Goal: Task Accomplishment & Management: Use online tool/utility

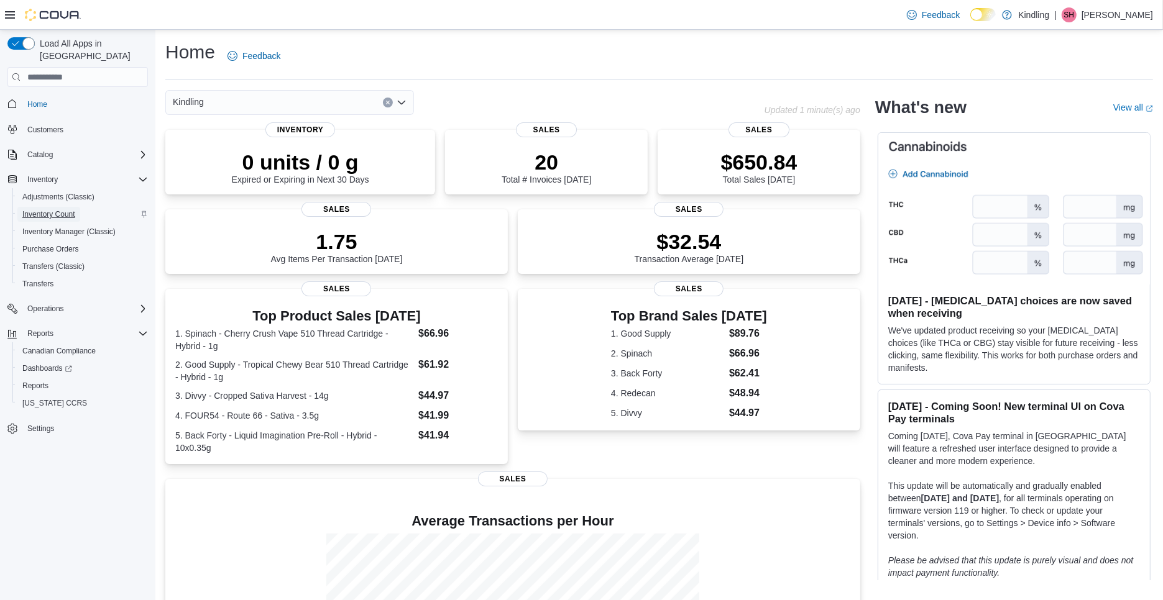
click at [75, 209] on span "Inventory Count" at bounding box center [48, 214] width 53 height 10
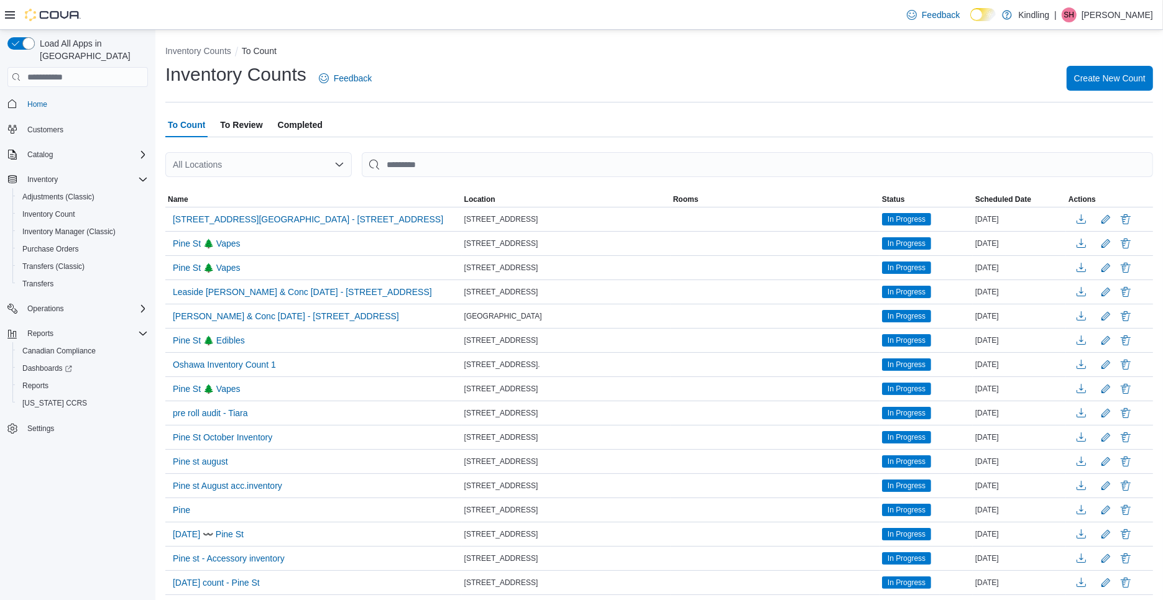
click at [242, 117] on span "To Review" at bounding box center [241, 125] width 42 height 25
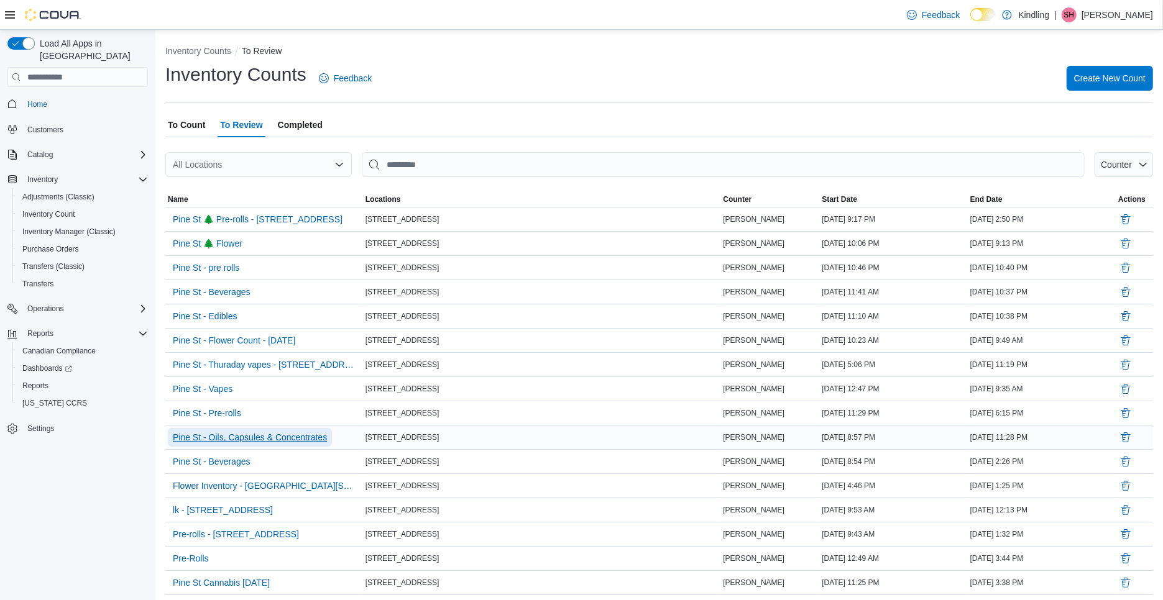
click at [226, 435] on span "Pine St - Oils, Capsules & Concentrates" at bounding box center [250, 437] width 154 height 12
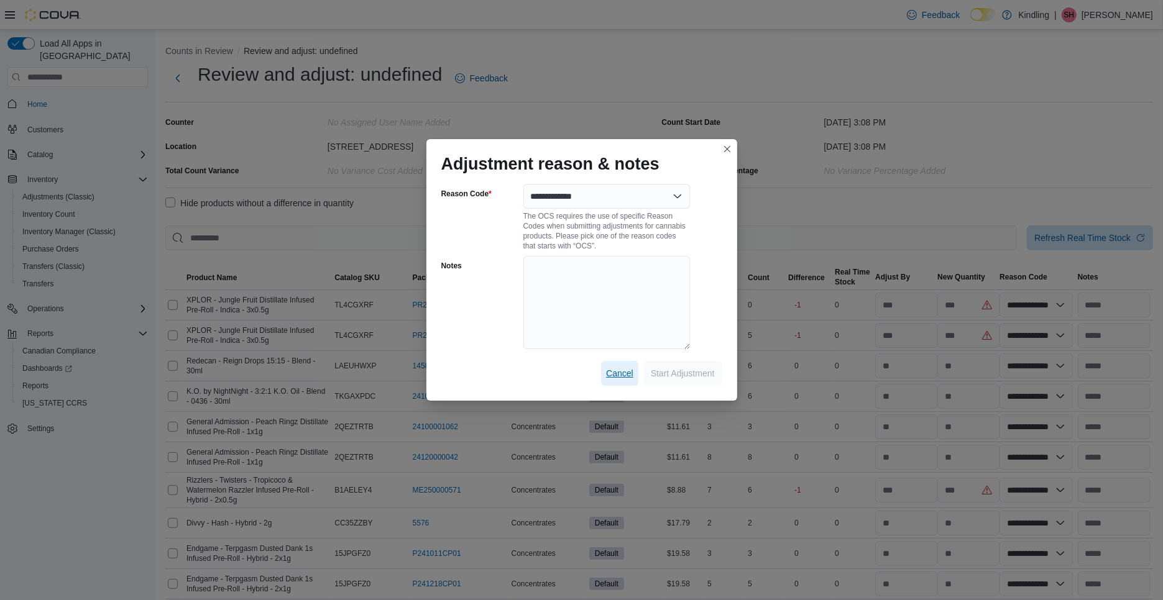
click at [618, 371] on span "Cancel" at bounding box center [619, 373] width 27 height 12
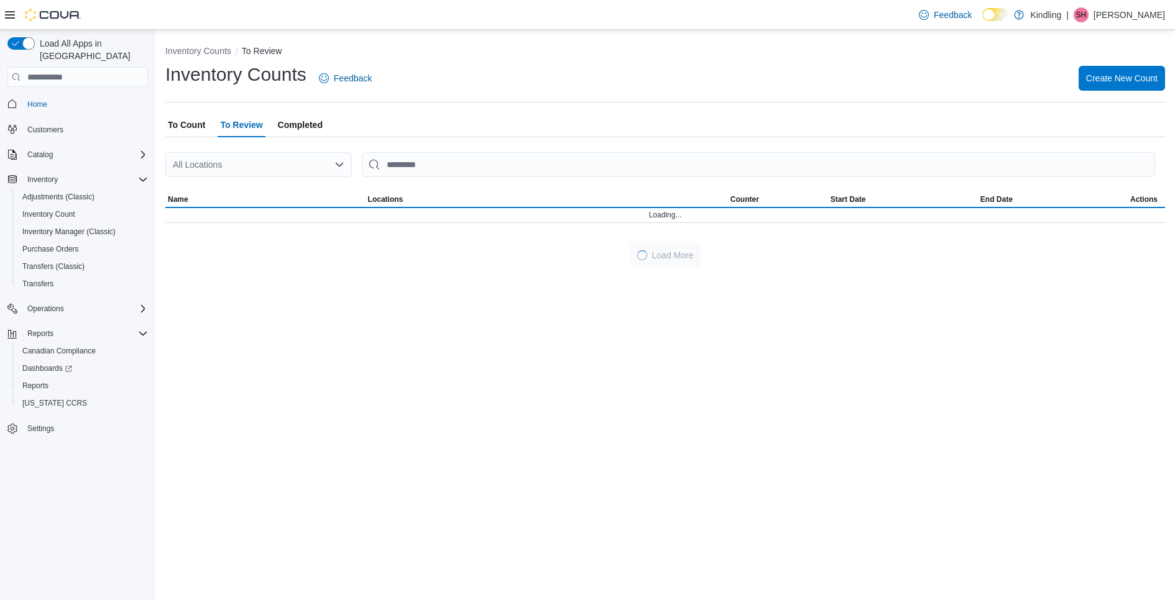
click at [618, 371] on div "Inventory Counts To Review Inventory Counts Feedback Create New Count To Count …" at bounding box center [664, 315] width 1019 height 571
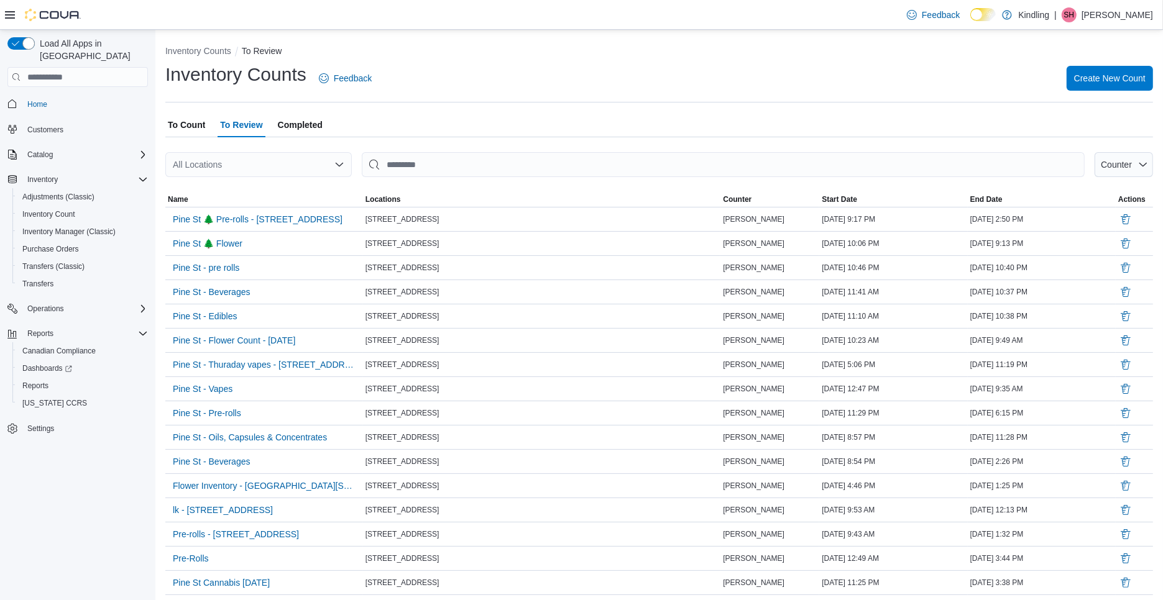
click at [303, 126] on span "Completed" at bounding box center [300, 125] width 45 height 25
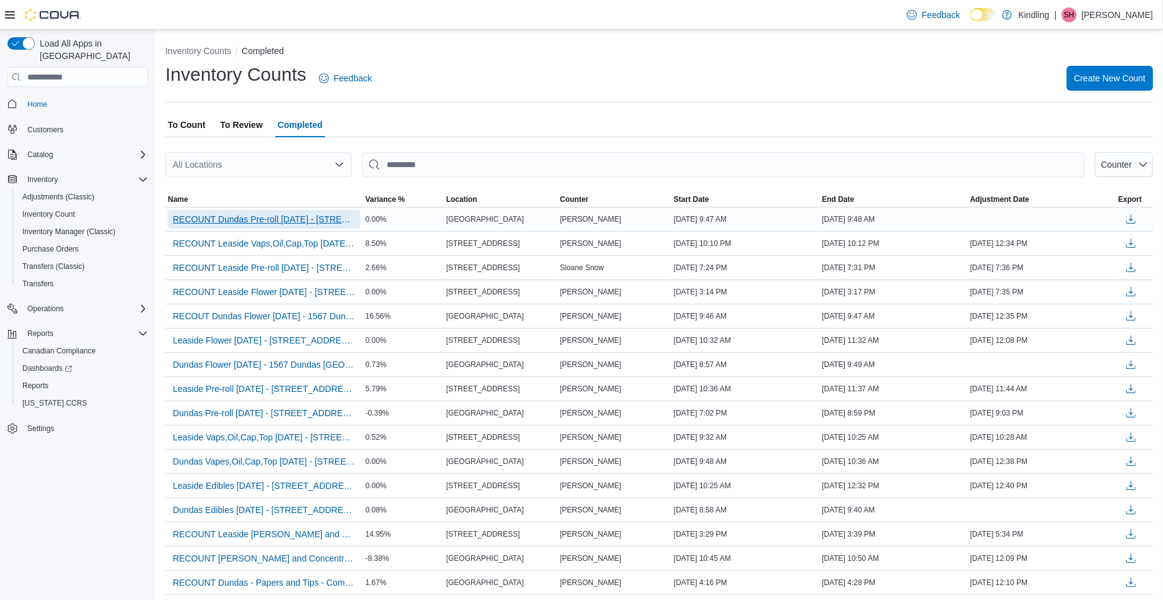
click at [216, 214] on span "RECOUNT Dundas Pre-roll Sept9th - 1567 Dundas St W NEW - Recount" at bounding box center [264, 219] width 183 height 12
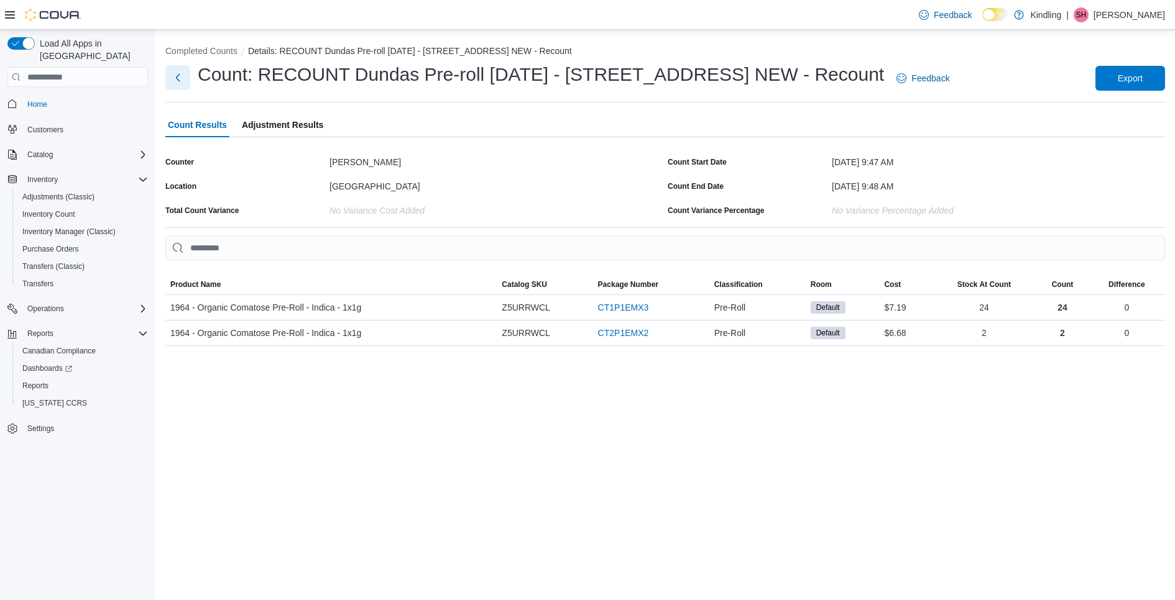
click at [176, 81] on button "Next" at bounding box center [177, 77] width 25 height 25
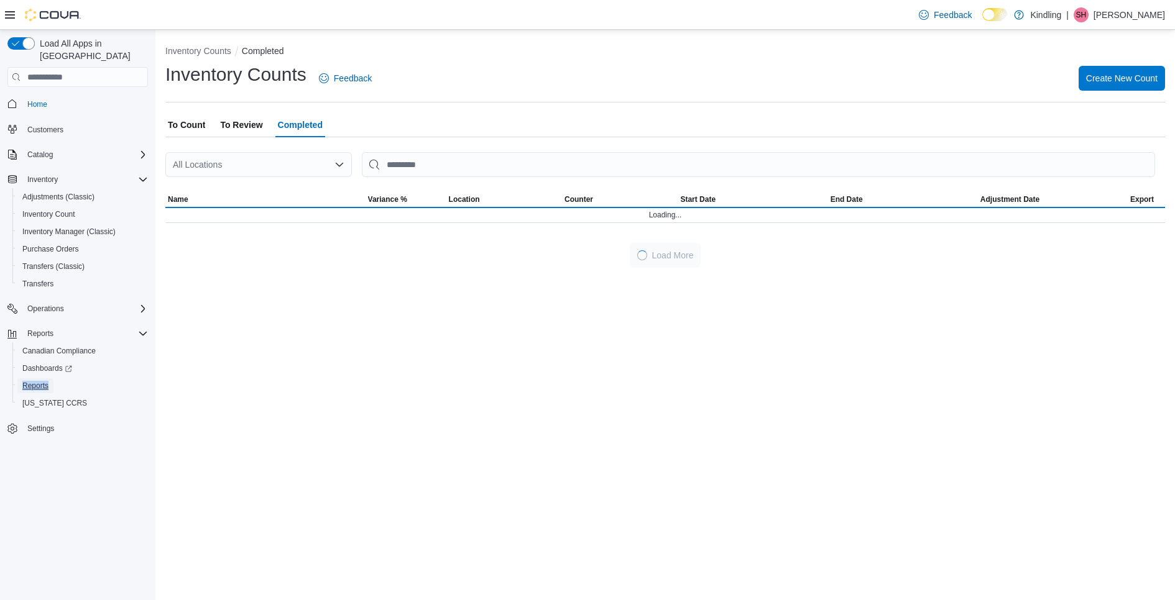
drag, startPoint x: 37, startPoint y: 370, endPoint x: 306, endPoint y: 3, distance: 455.8
click at [0, 0] on div "Feedback Dark Mode Kindling | SH Steph Heinke Load All Apps in New Hub Home Cus…" at bounding box center [587, 300] width 1175 height 600
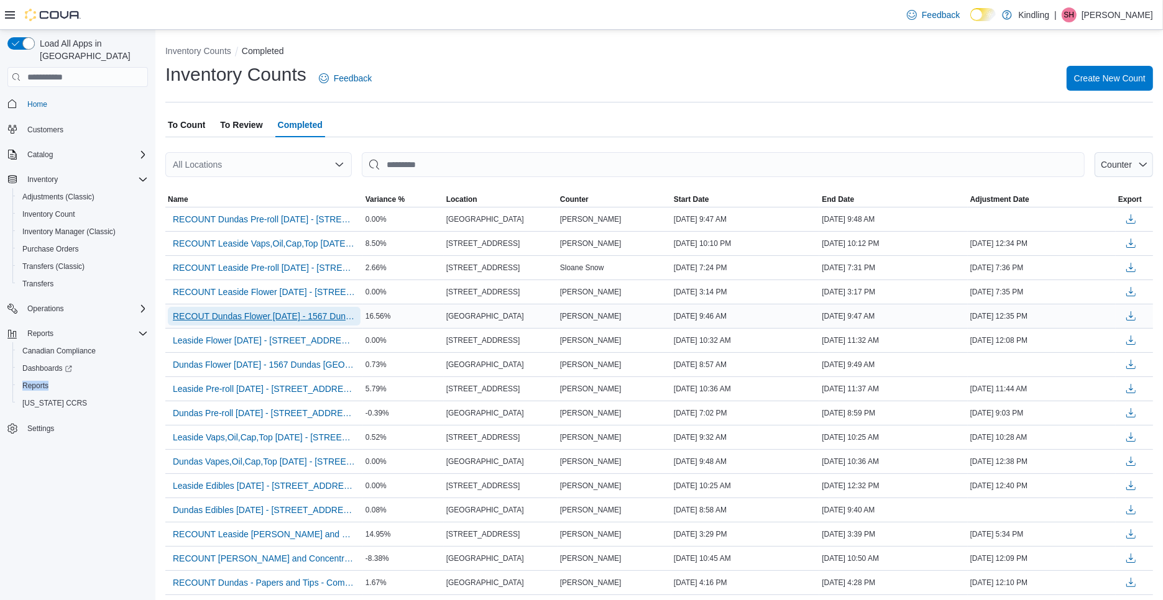
click at [326, 316] on span "RECOUT Dundas Flower Sept 8th - 1567 Dundas St W NEW - Recount" at bounding box center [264, 316] width 183 height 12
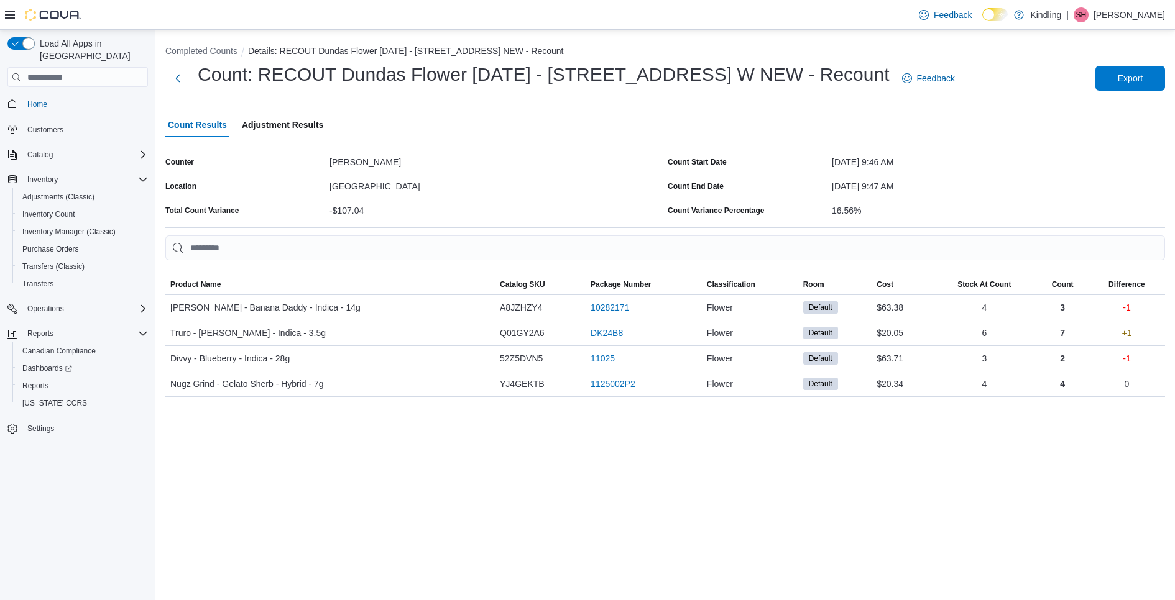
click at [184, 60] on ol "Completed Counts Details: RECOUT Dundas Flower Sept 8th - 1567 Dundas St W NEW …" at bounding box center [665, 52] width 1000 height 15
click at [179, 81] on button "Next" at bounding box center [177, 77] width 25 height 25
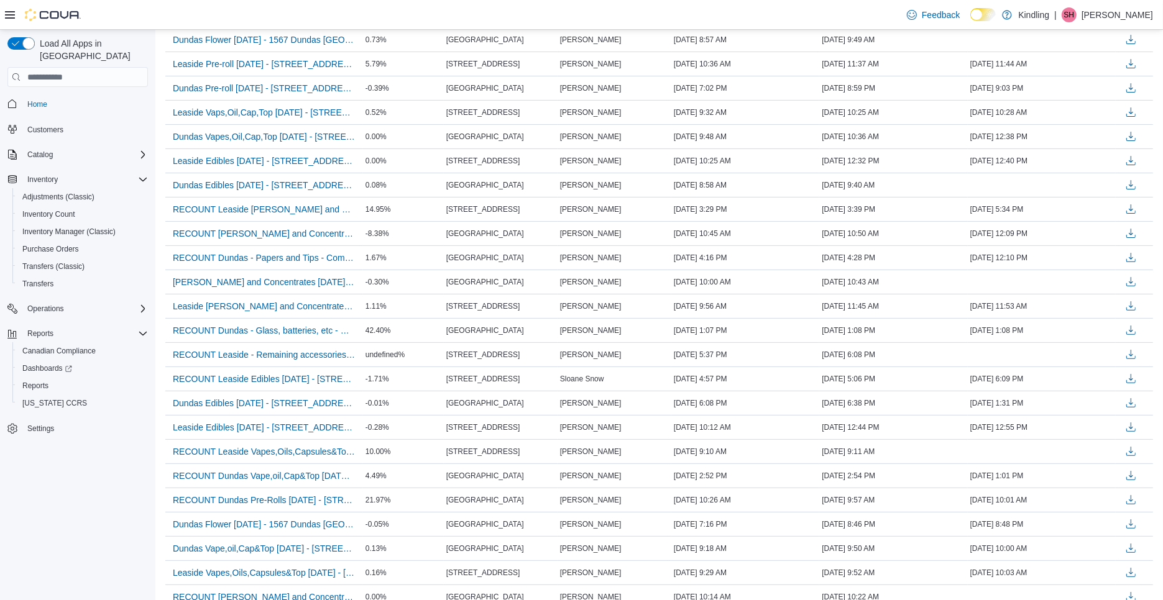
scroll to position [514, 0]
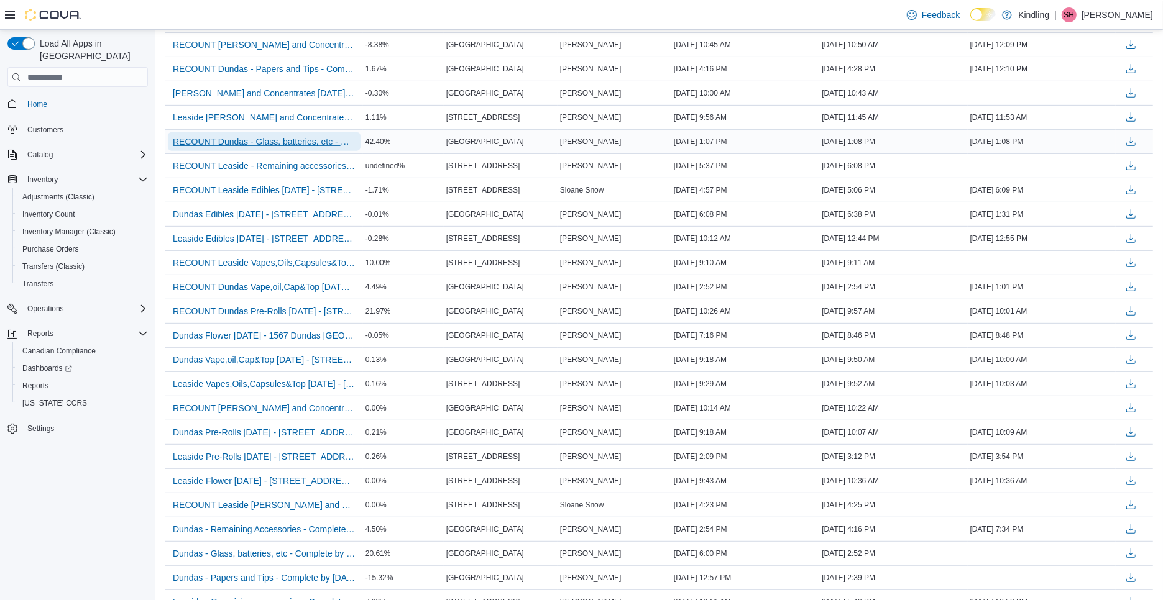
click at [305, 136] on span "RECOUNT Dundas - Glass, batteries, etc - Complete by Sept 5th - 1567 Dundas St …" at bounding box center [264, 142] width 183 height 12
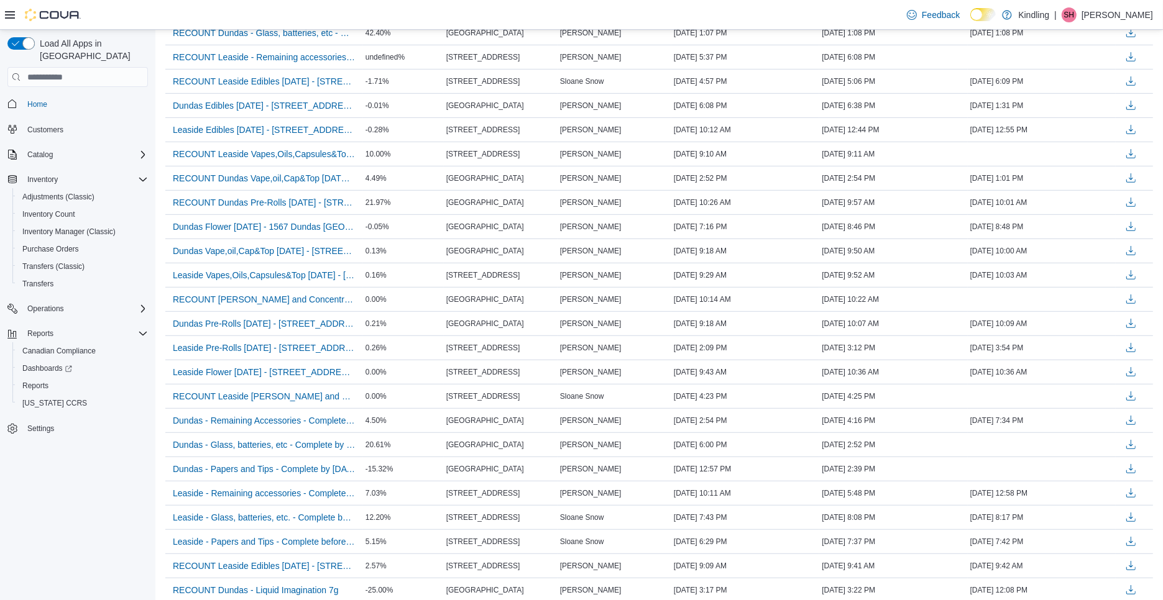
scroll to position [625, 0]
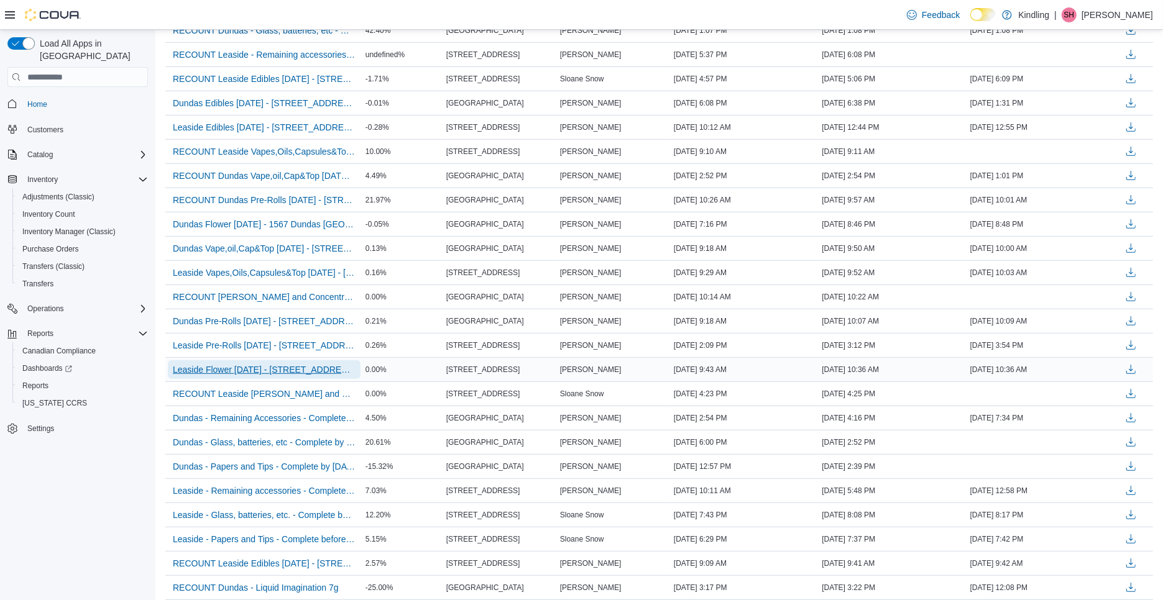
click at [277, 364] on span "Leaside Flower Sept1 - 850 Eglinton Avenue" at bounding box center [264, 370] width 183 height 12
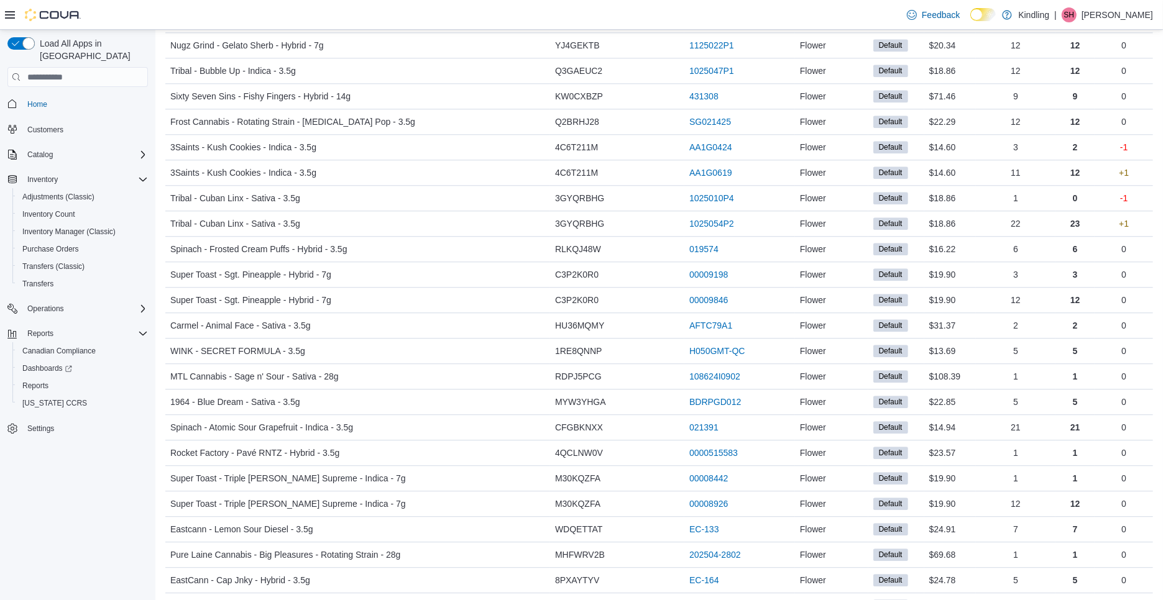
scroll to position [3226, 0]
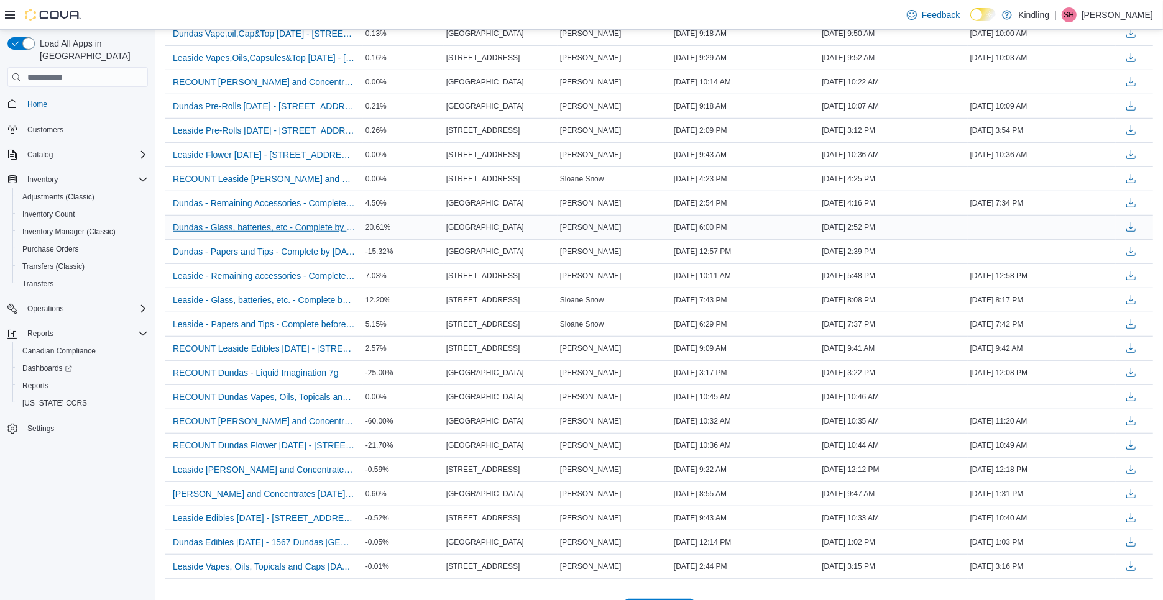
scroll to position [861, 0]
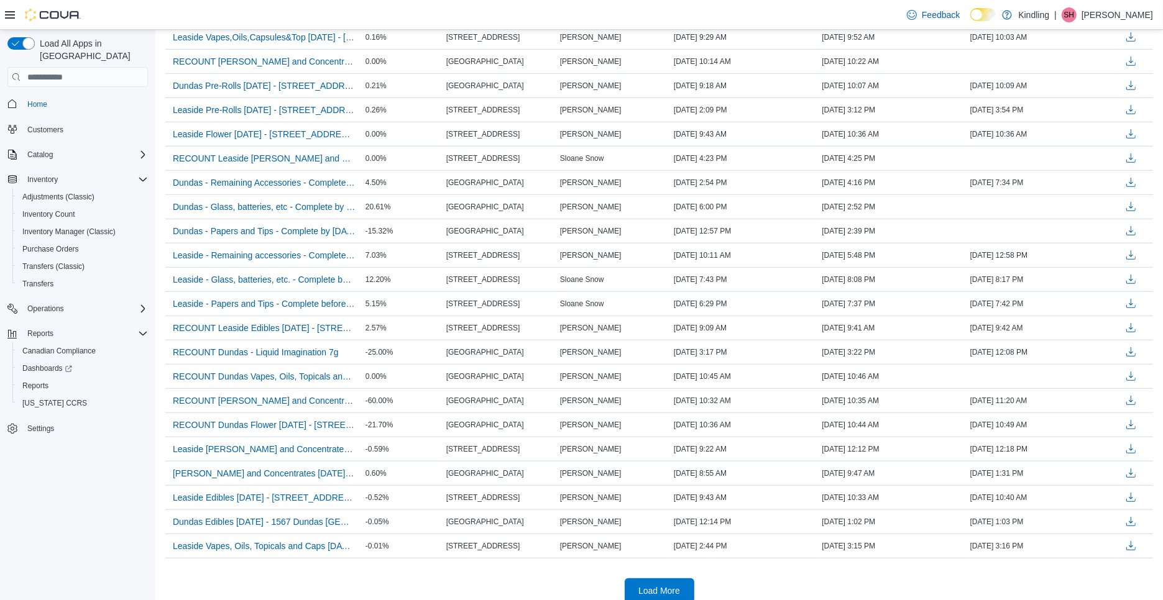
click at [679, 563] on div at bounding box center [659, 569] width 988 height 20
click at [656, 584] on span "Load More" at bounding box center [659, 590] width 55 height 25
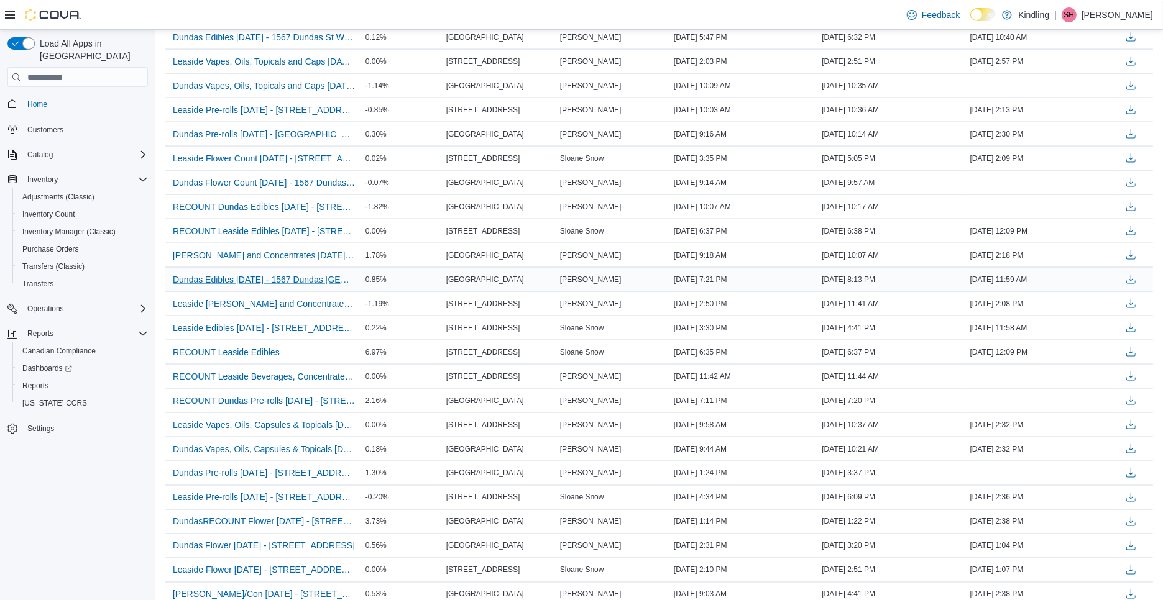
scroll to position [1859, 0]
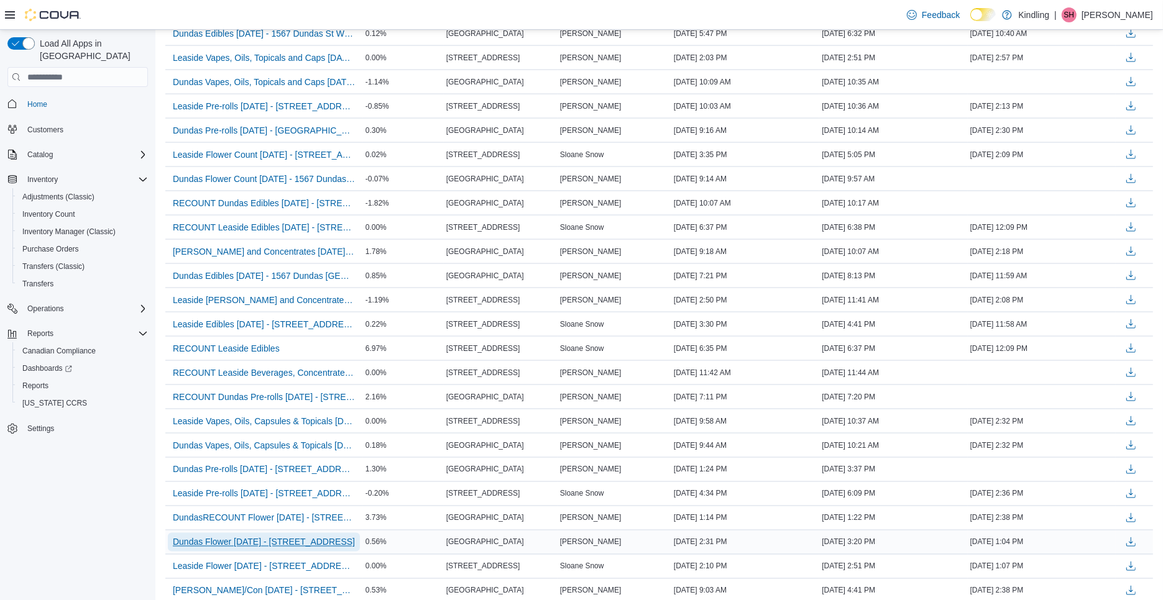
click at [292, 536] on span "Dundas Flower Aug11th - 1567 Dundas St W NEW" at bounding box center [264, 542] width 182 height 12
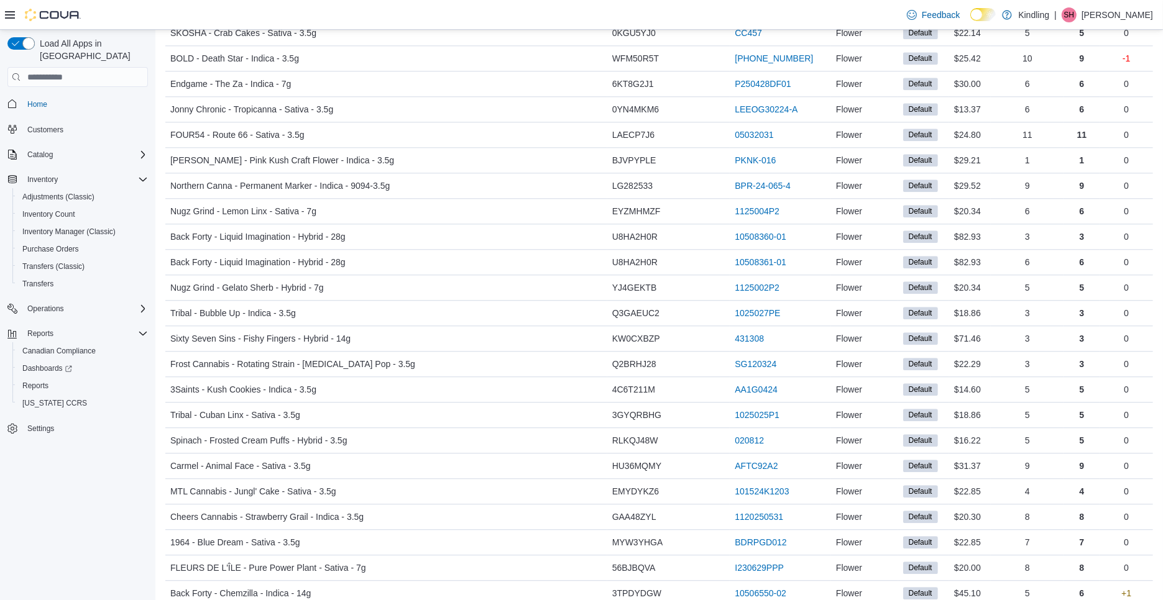
scroll to position [3428, 0]
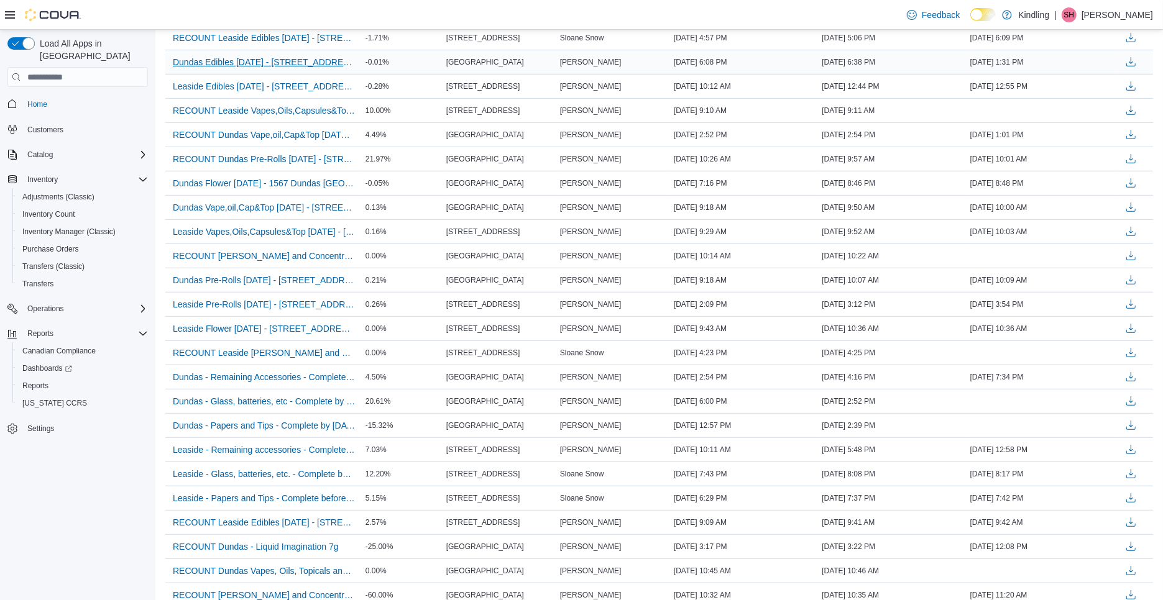
scroll to position [861, 0]
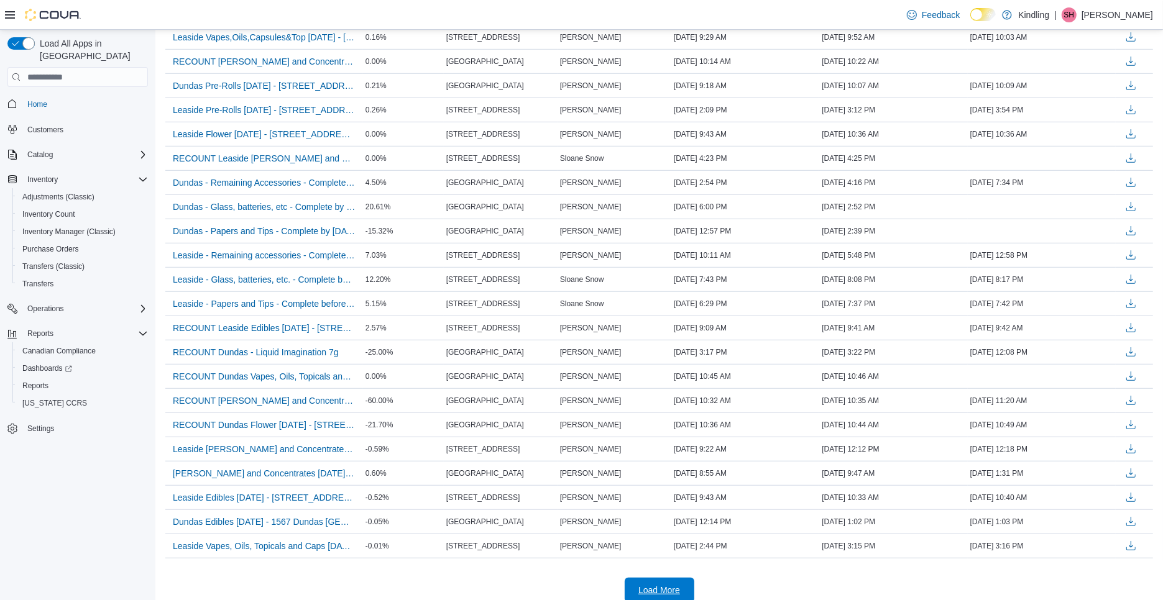
click at [668, 584] on span "Load More" at bounding box center [659, 590] width 42 height 12
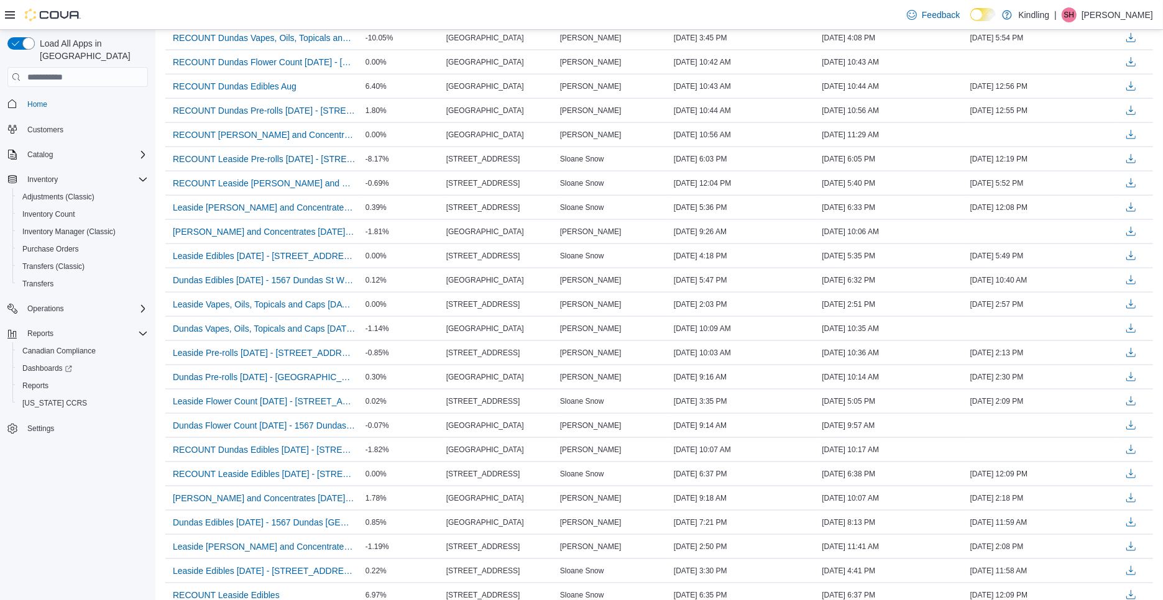
scroll to position [2061, 0]
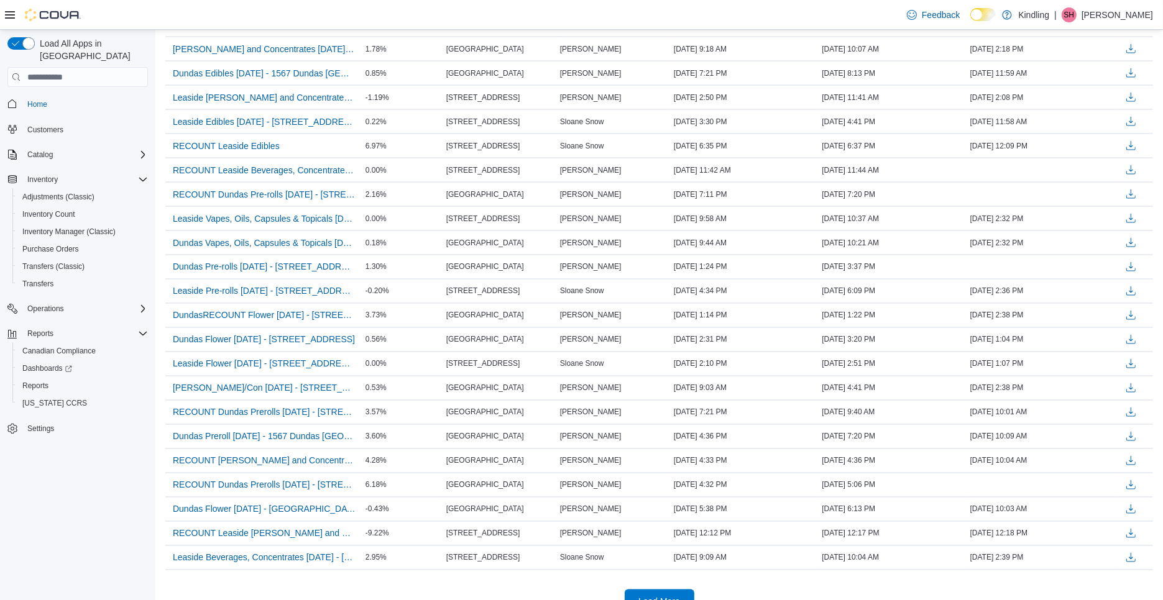
click at [653, 590] on span "Load More" at bounding box center [659, 602] width 55 height 25
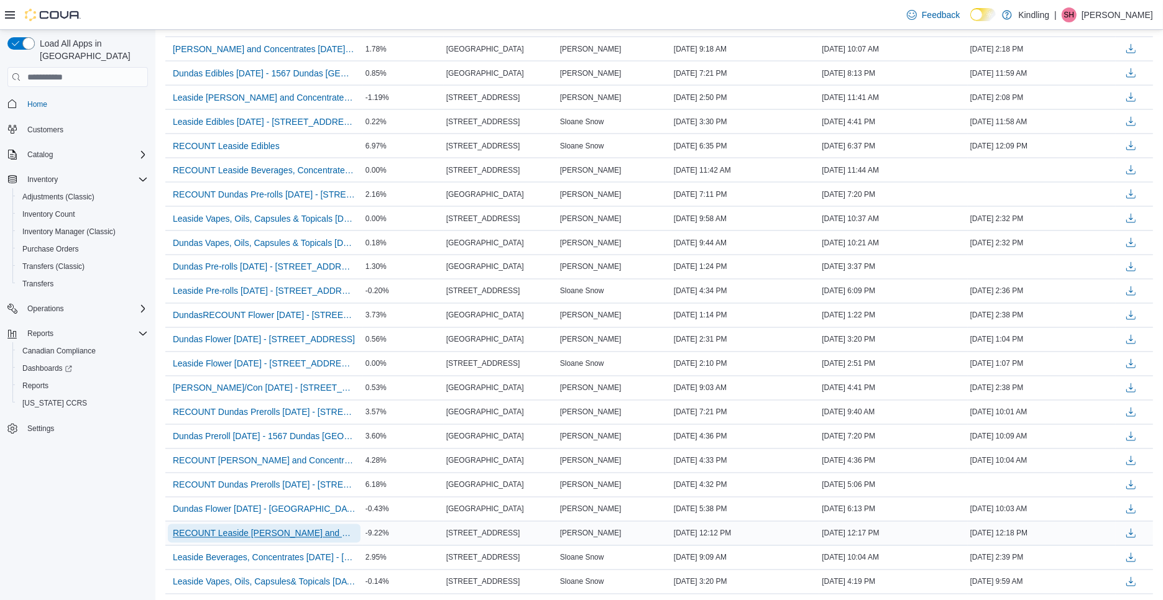
click at [315, 528] on span "RECOUNT Leaside Bev and Concentrates 3rd - 850 Eglinton Avenue - Recount" at bounding box center [264, 534] width 183 height 12
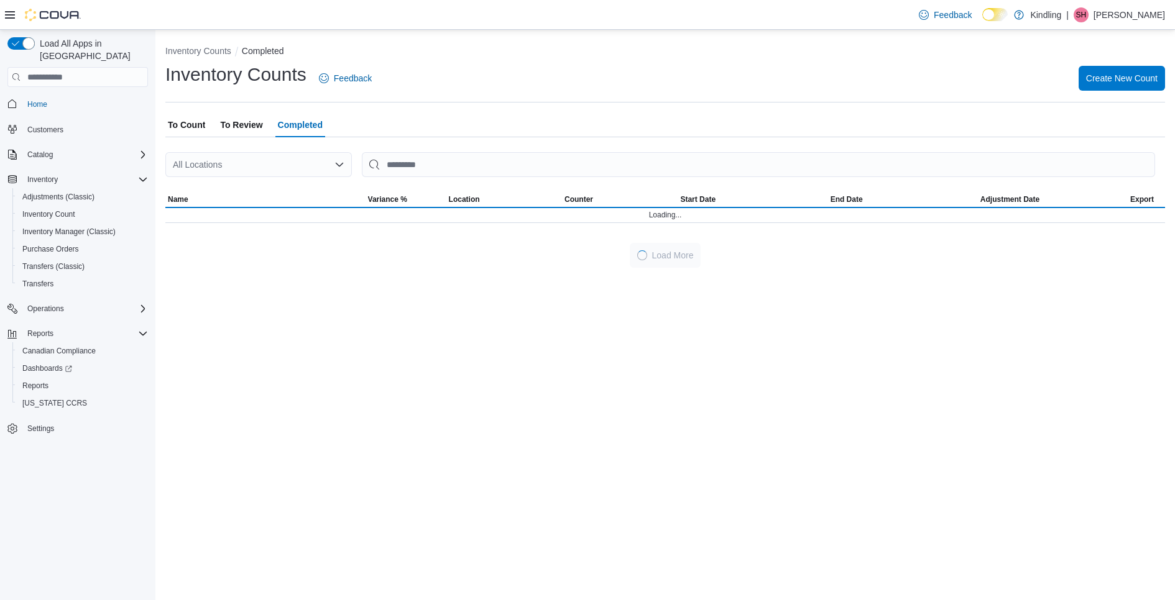
click at [234, 128] on span "To Review" at bounding box center [241, 125] width 42 height 25
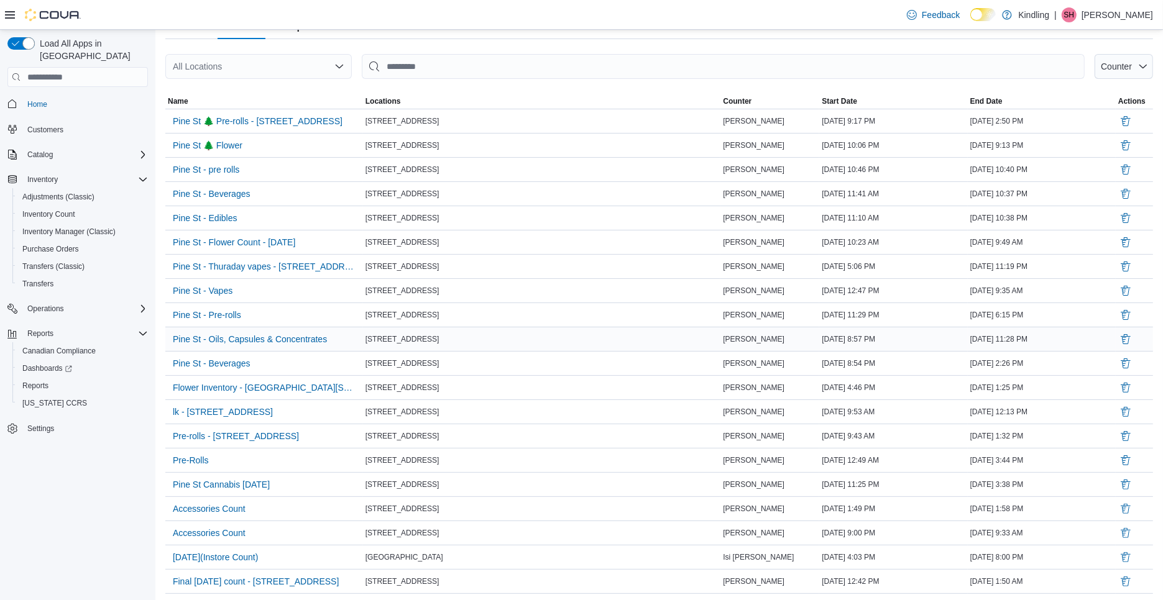
scroll to position [97, 0]
click at [211, 314] on span "Pine St - Pre-rolls" at bounding box center [207, 316] width 68 height 12
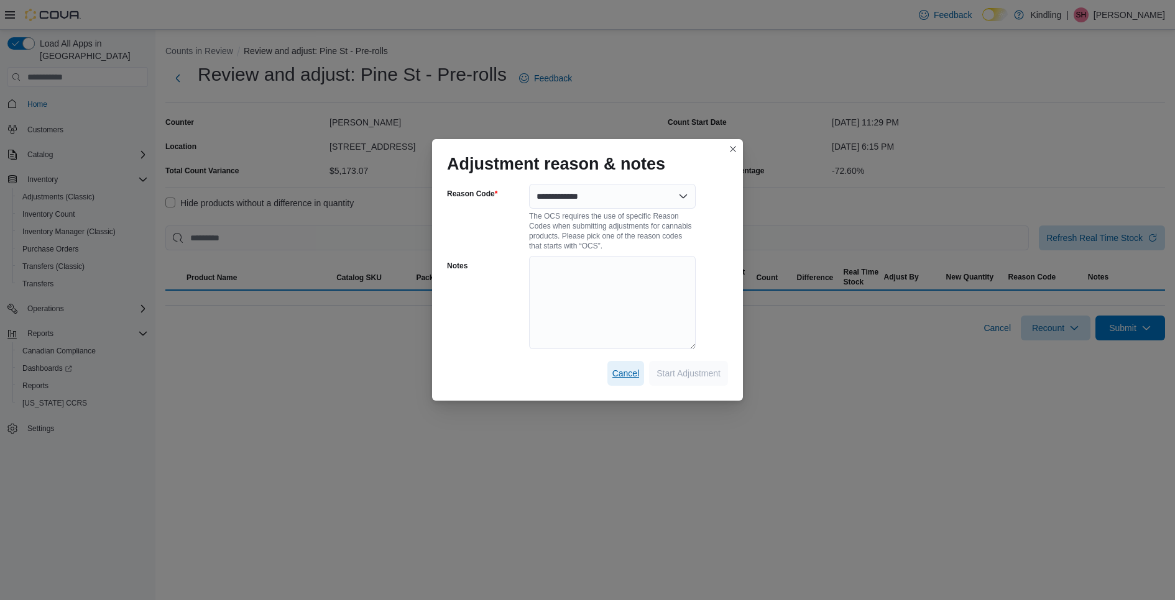
click at [620, 381] on span "Cancel" at bounding box center [625, 373] width 27 height 25
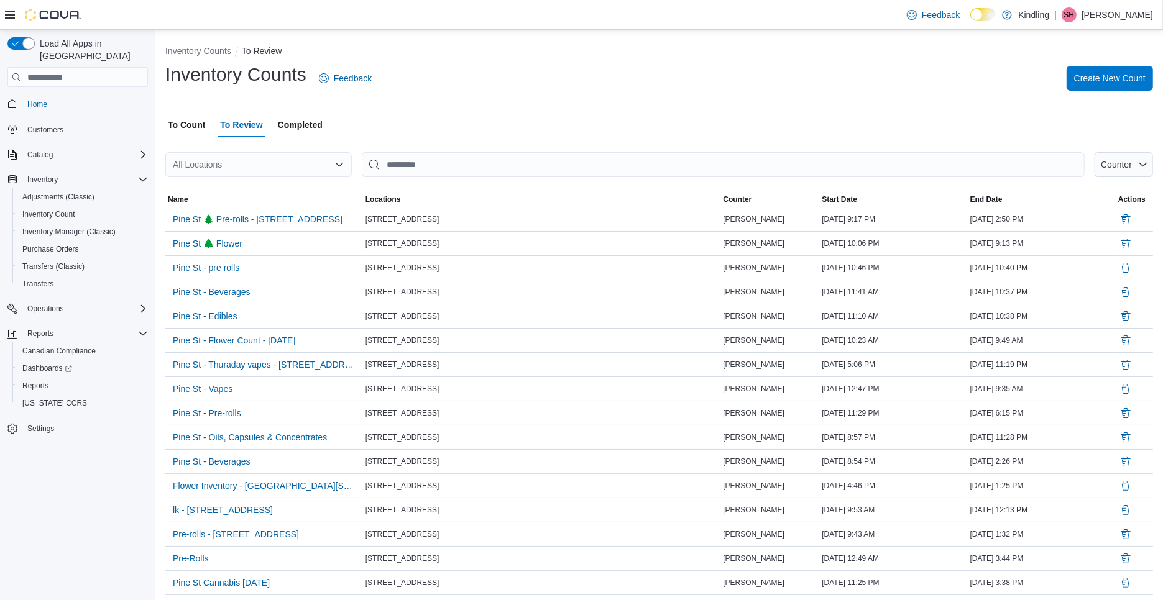
click at [610, 19] on div "Feedback Dark Mode Kindling | SH Steph Heinke" at bounding box center [581, 15] width 1163 height 30
click at [30, 381] on span "Reports" at bounding box center [35, 386] width 26 height 10
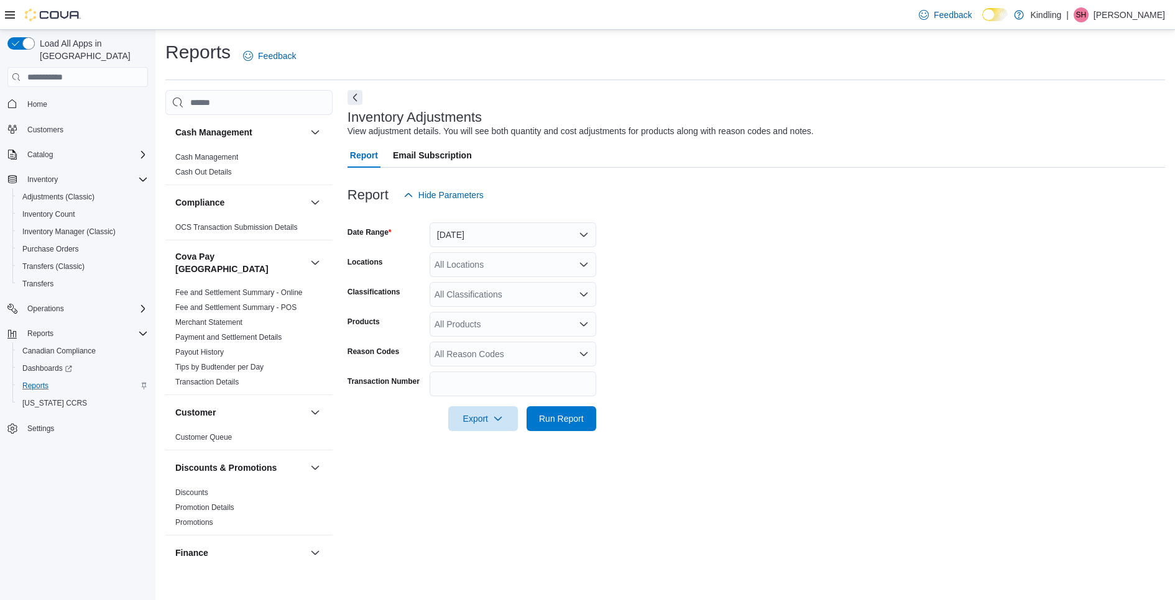
click at [579, 157] on div "Report Email Subscription" at bounding box center [755, 155] width 817 height 25
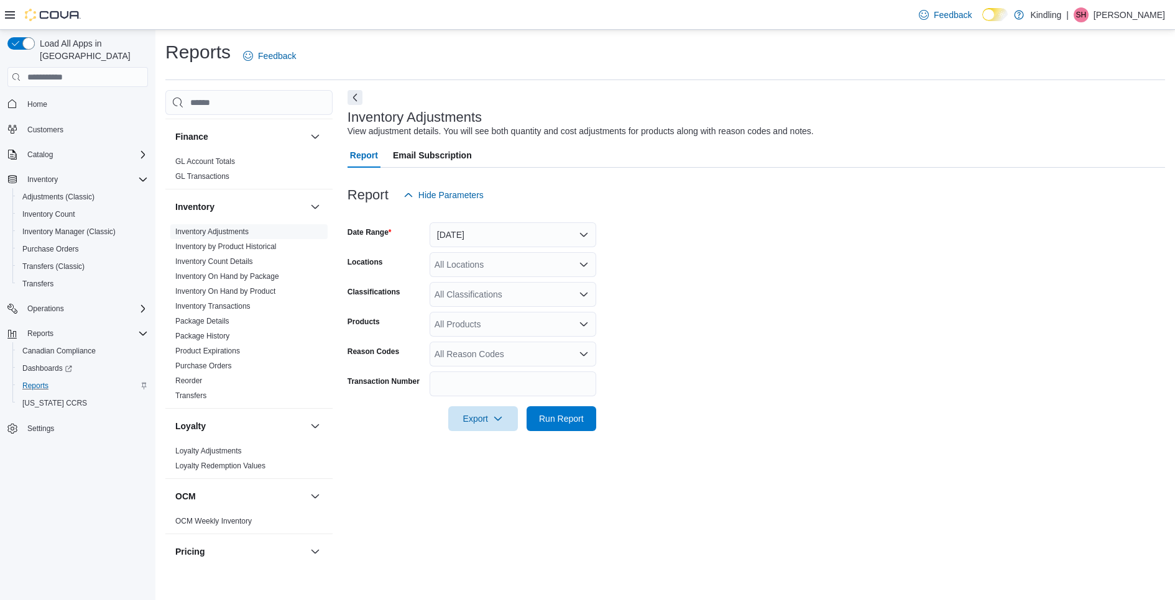
scroll to position [421, 0]
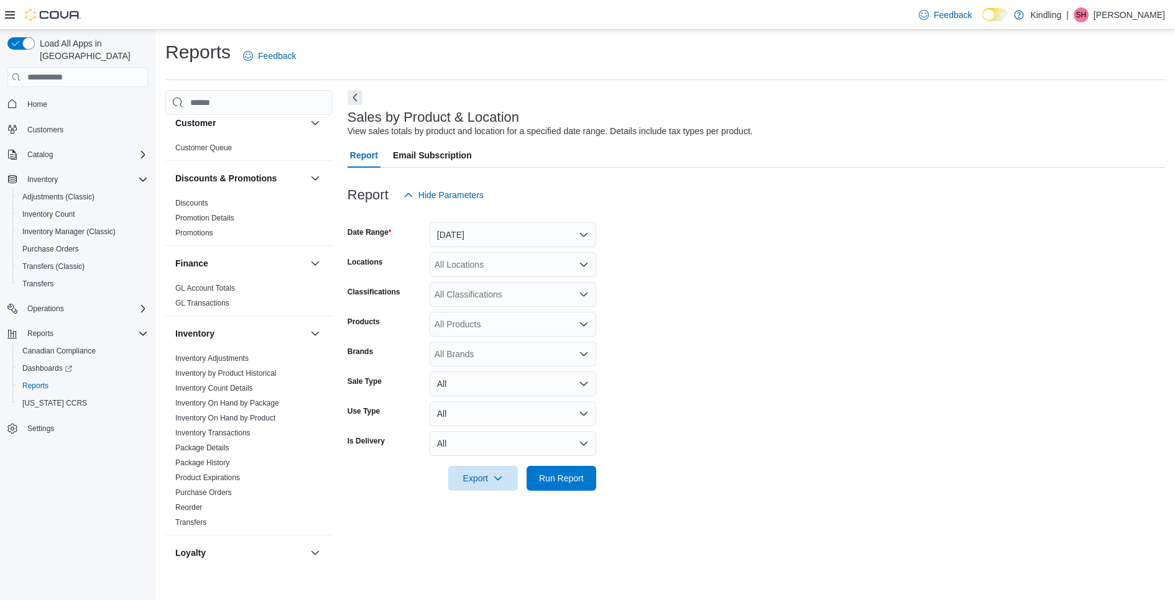
scroll to position [292, 0]
click at [246, 352] on link "Inventory Adjustments" at bounding box center [211, 356] width 73 height 9
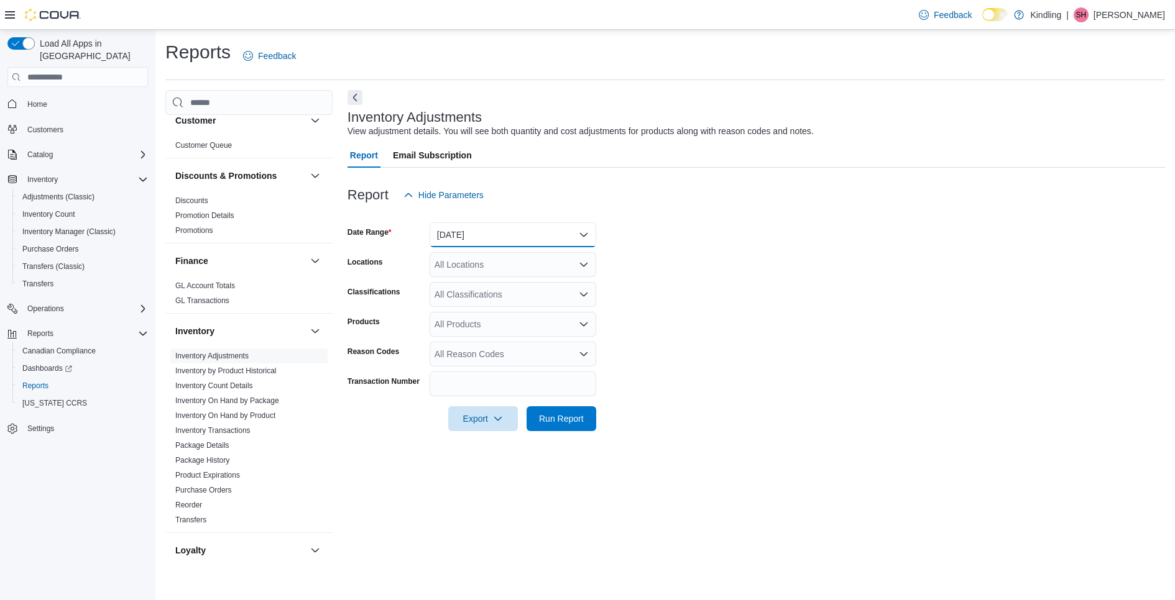
click at [522, 224] on button "[DATE]" at bounding box center [513, 235] width 167 height 25
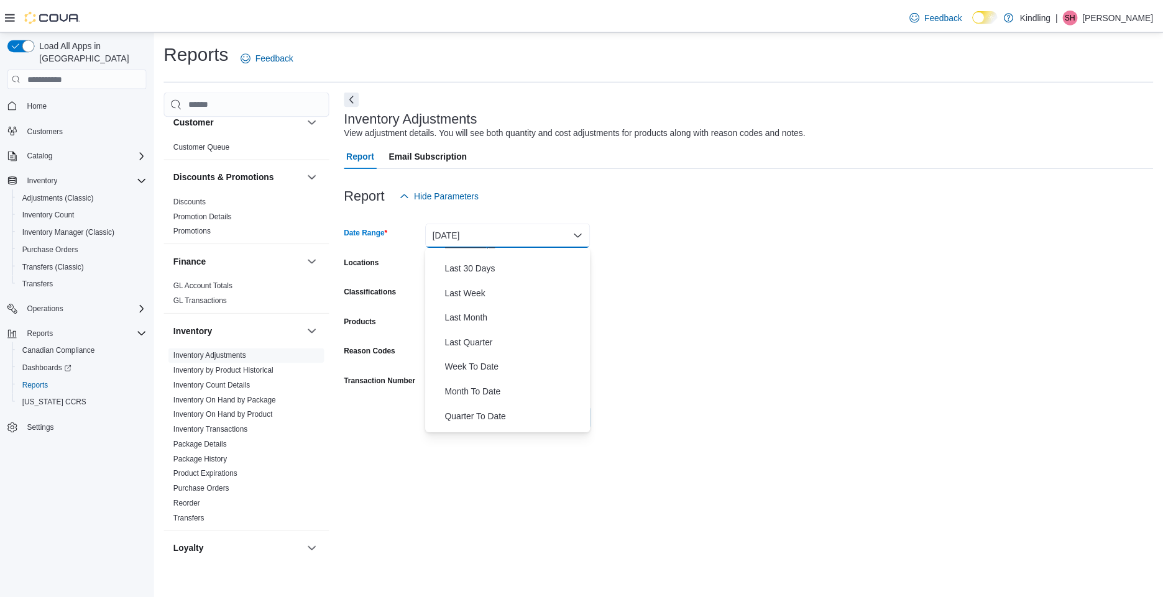
scroll to position [186, 0]
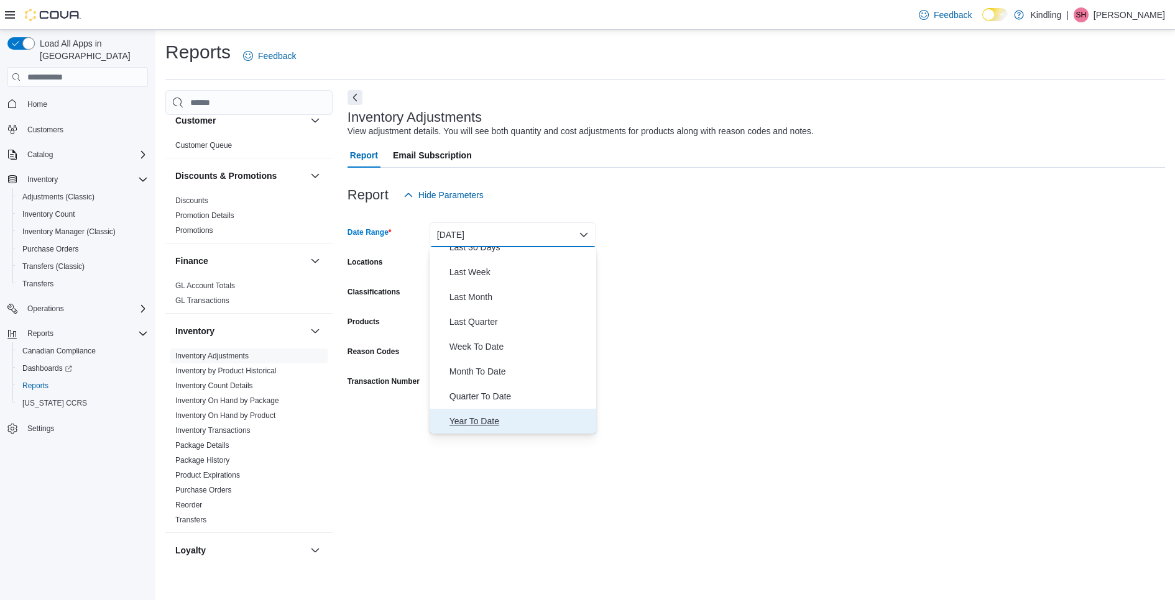
click at [499, 418] on span "Year To Date" at bounding box center [520, 421] width 142 height 15
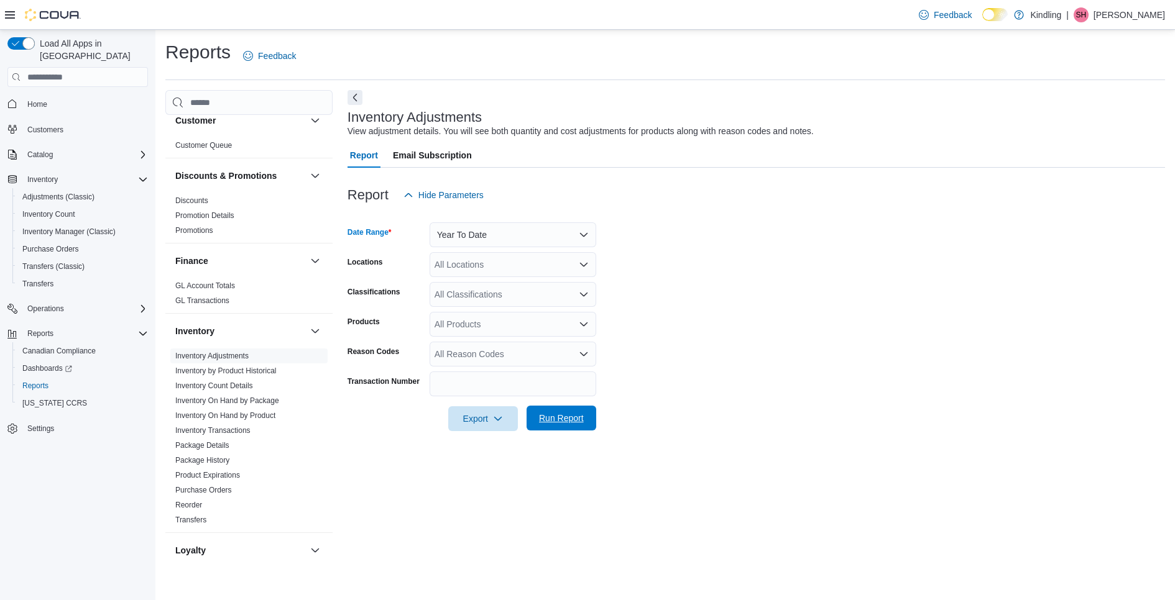
click at [552, 424] on span "Run Report" at bounding box center [561, 418] width 45 height 12
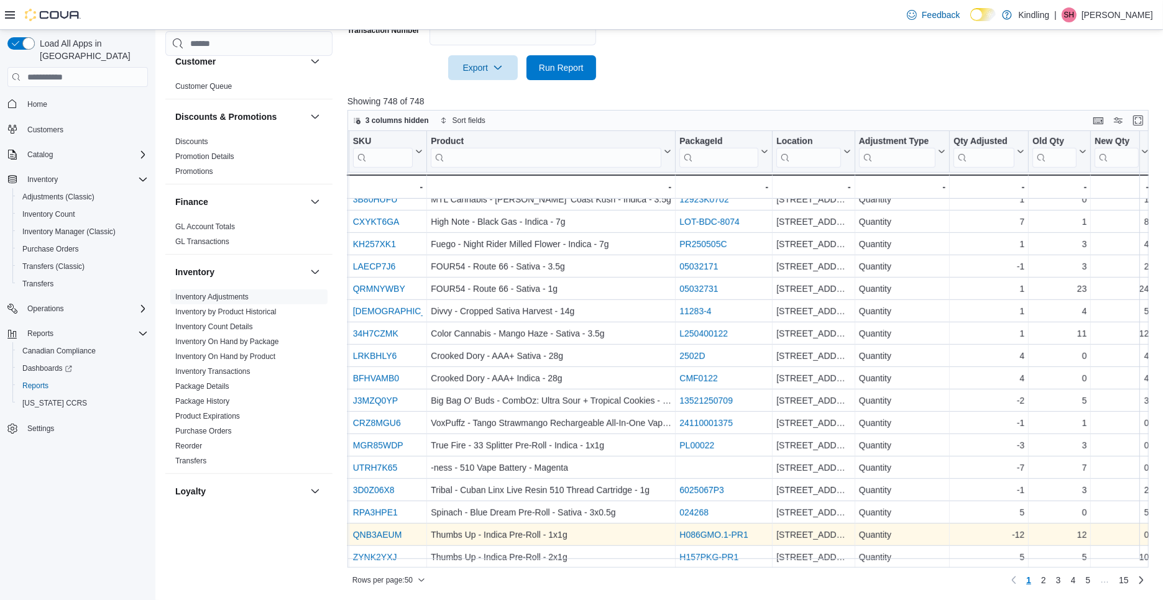
scroll to position [758, 292]
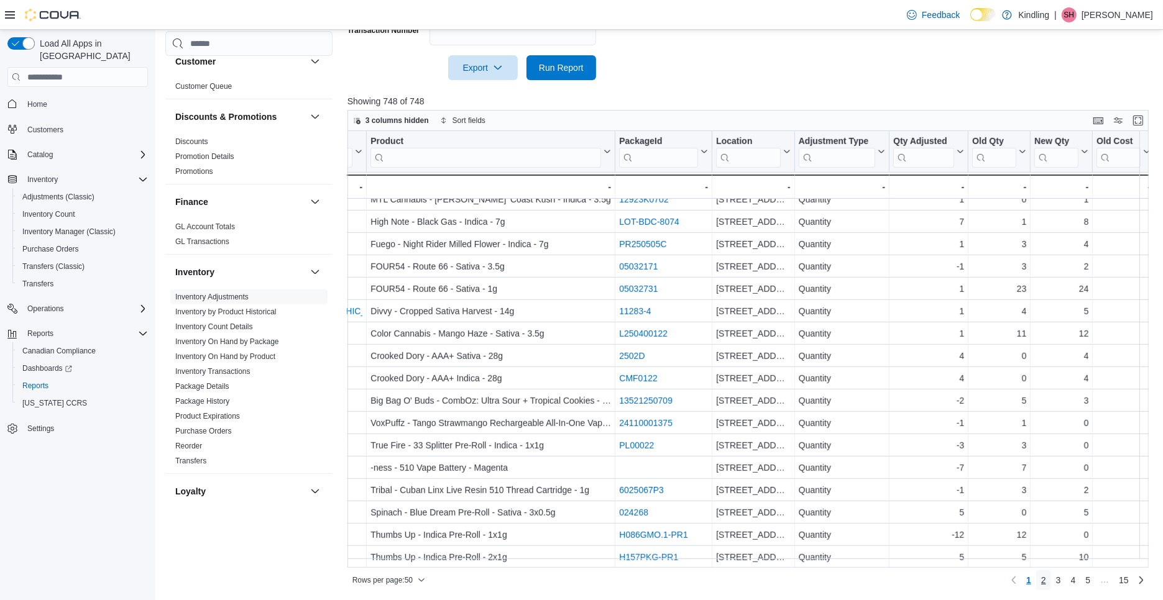
click at [1046, 582] on span "2" at bounding box center [1043, 580] width 5 height 12
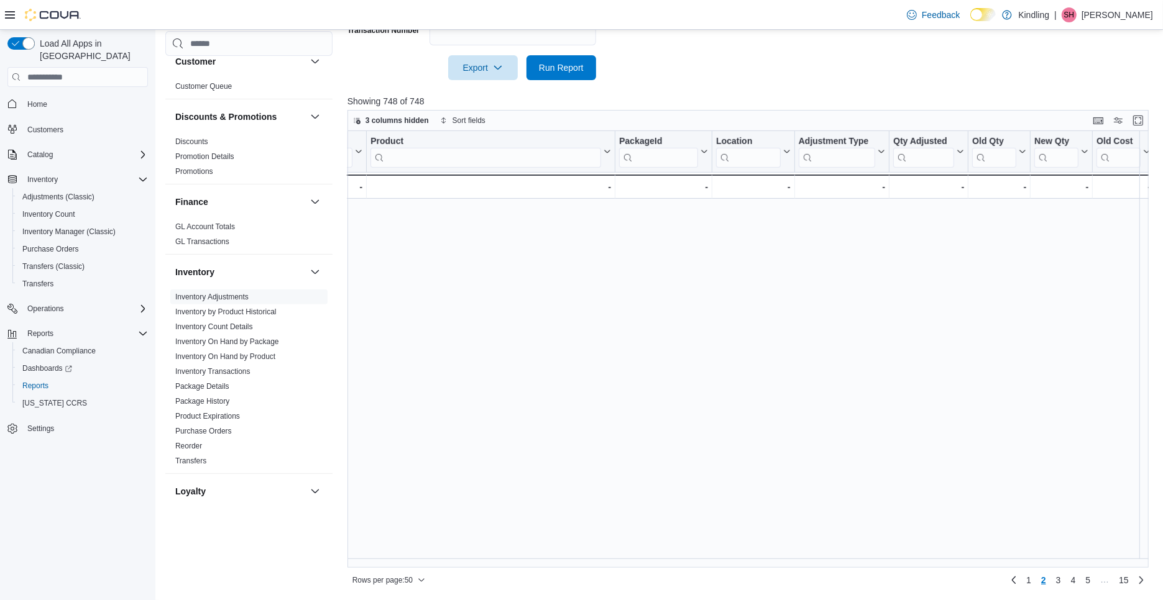
scroll to position [0, 0]
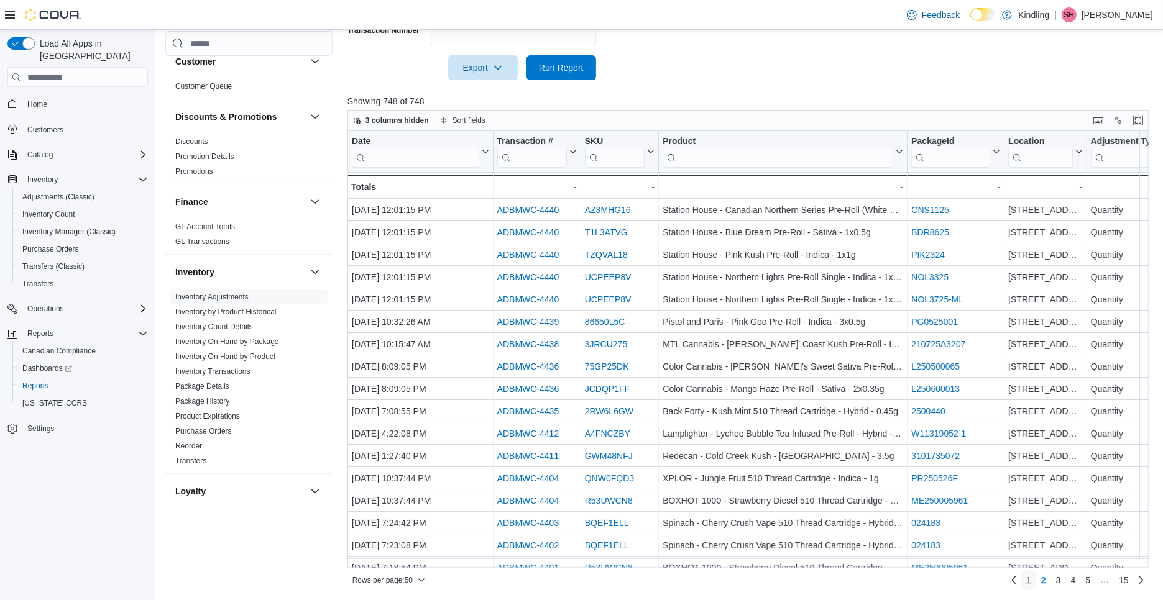
click at [1031, 580] on span "1" at bounding box center [1028, 580] width 5 height 12
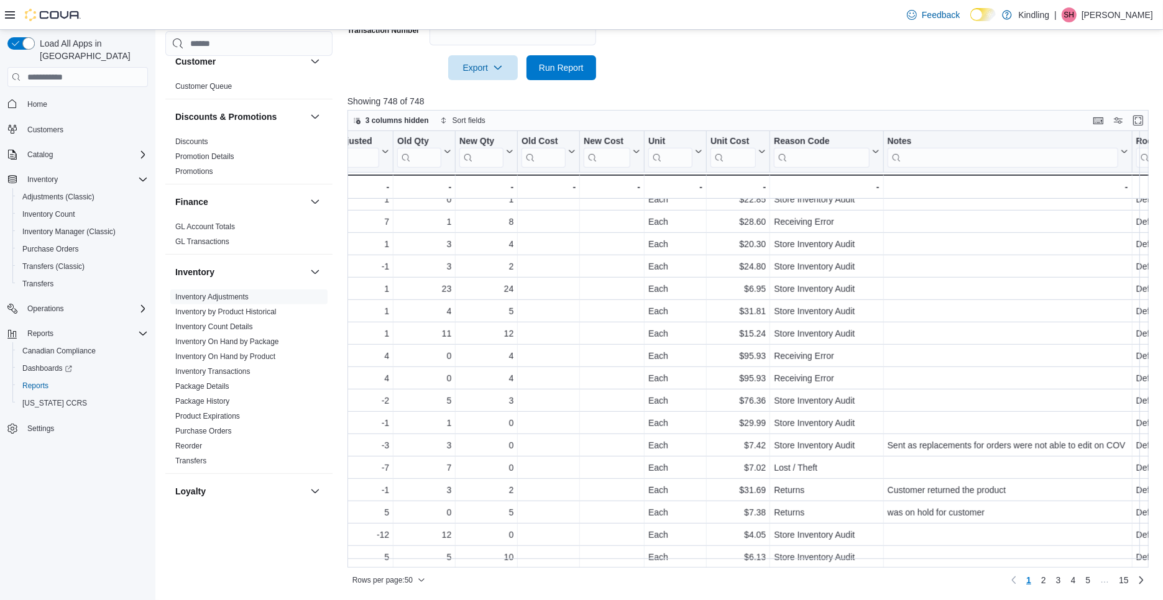
scroll to position [757, 913]
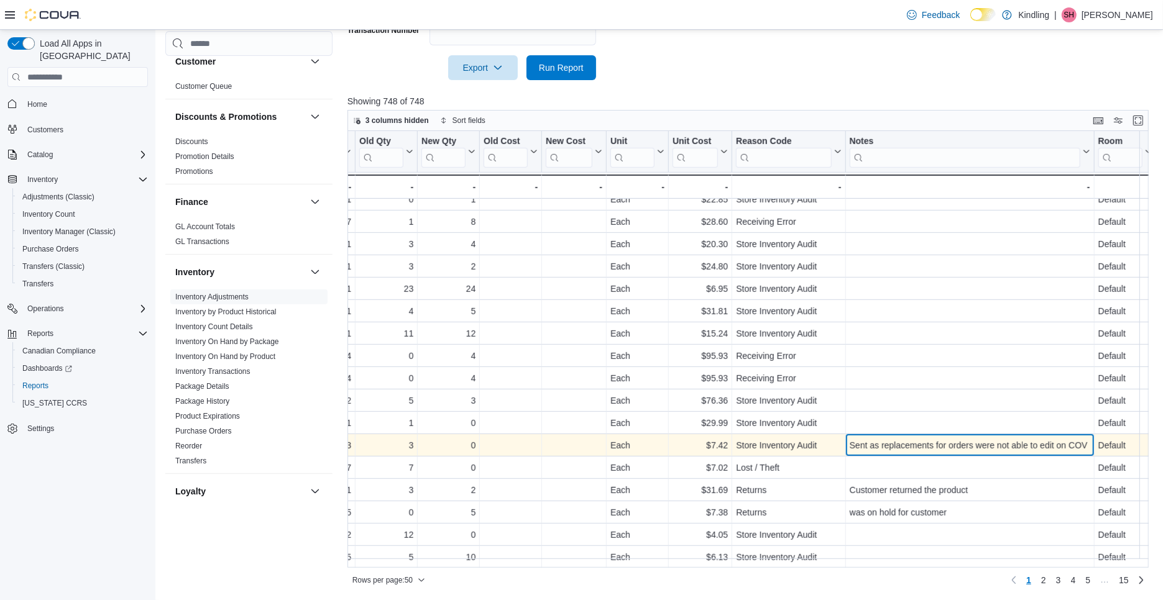
click at [924, 438] on div "Sent as replacements for orders were not able to edit on COV" at bounding box center [970, 445] width 241 height 15
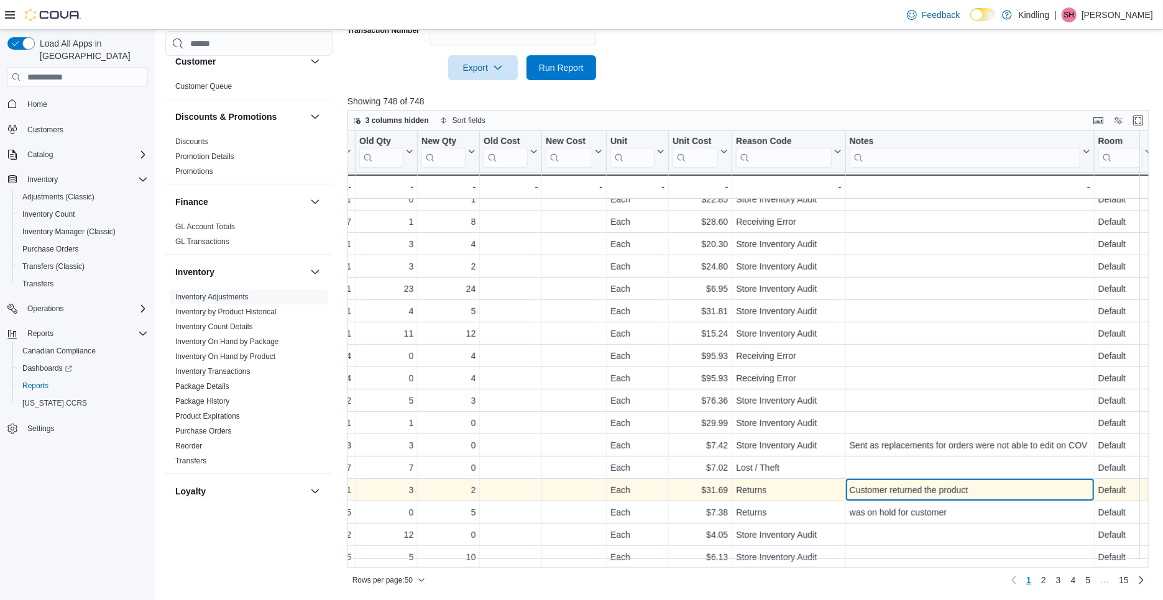
click at [928, 483] on div "Customer returned the product" at bounding box center [970, 490] width 241 height 15
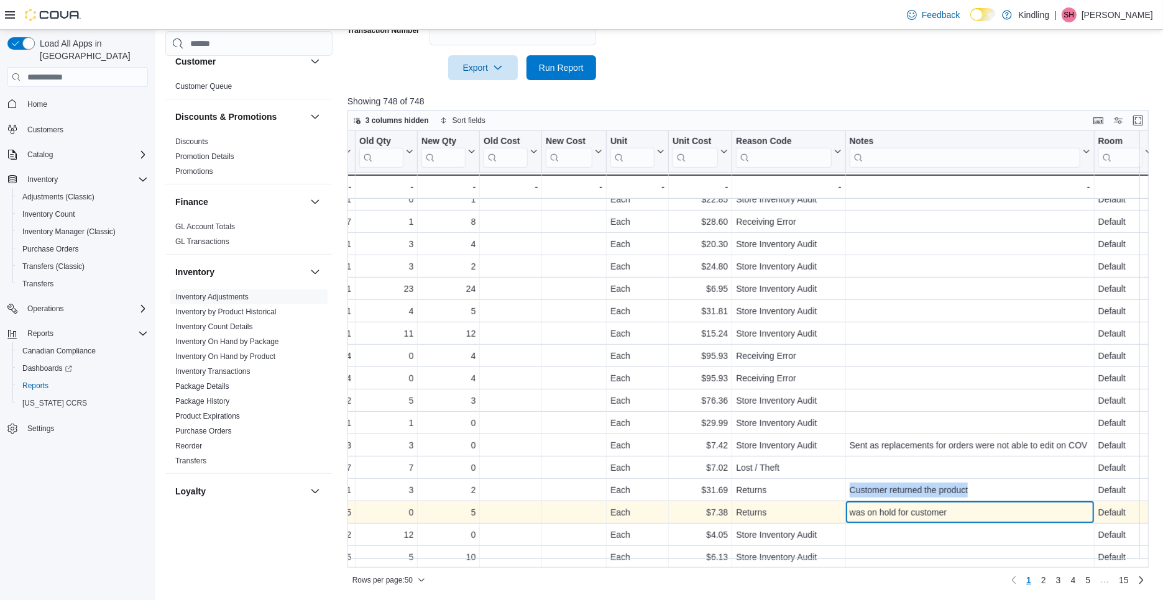
click at [942, 507] on div "was on hold for customer" at bounding box center [970, 512] width 241 height 15
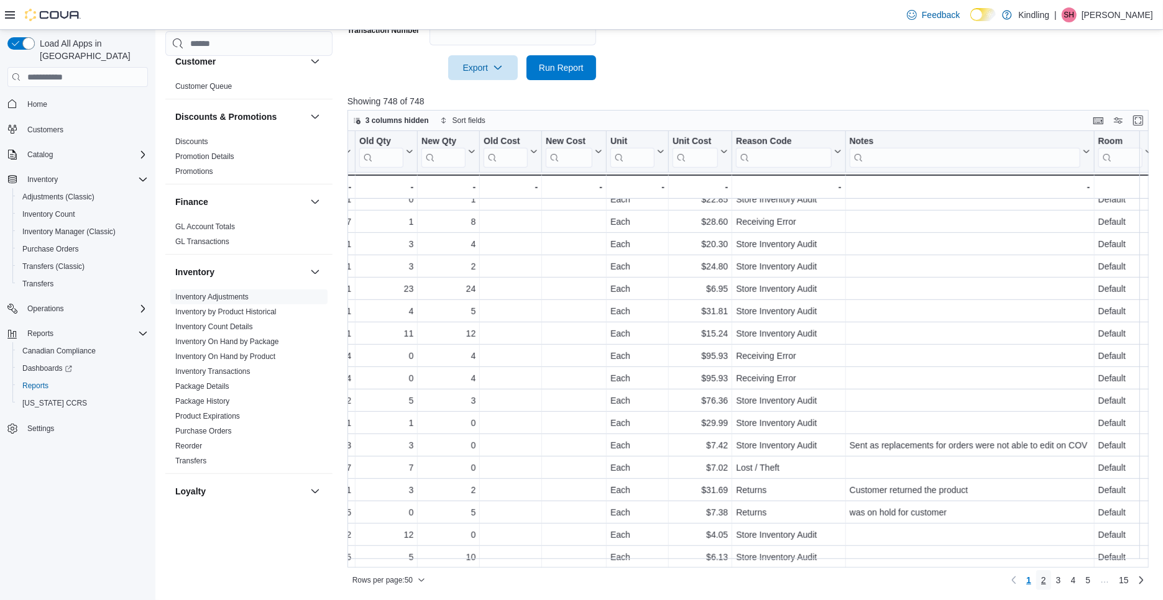
click at [1051, 582] on link "2" at bounding box center [1043, 581] width 15 height 20
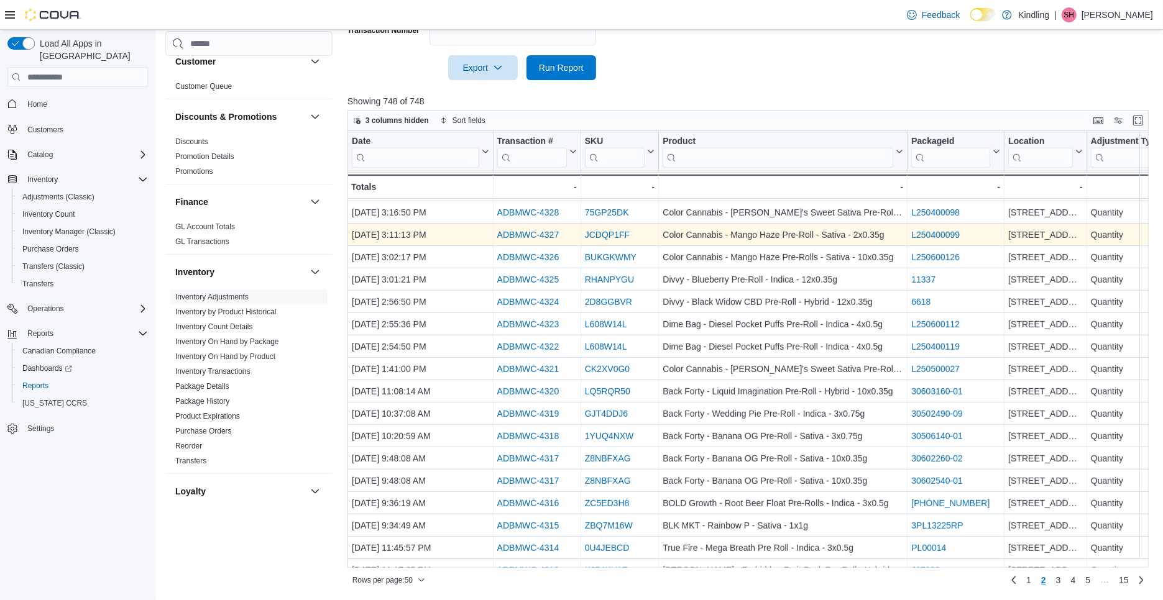
scroll to position [758, 0]
